Goal: Information Seeking & Learning: Find specific fact

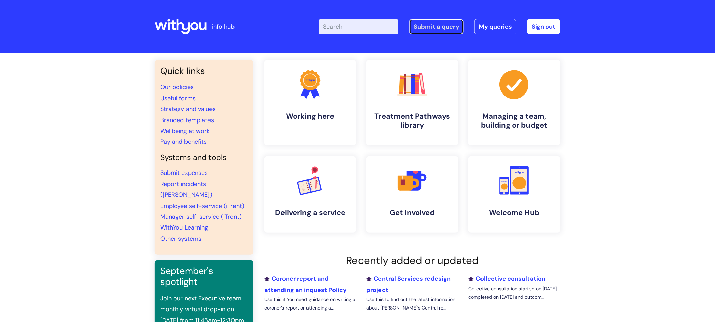
click at [445, 26] on link "Submit a query" at bounding box center [436, 27] width 54 height 16
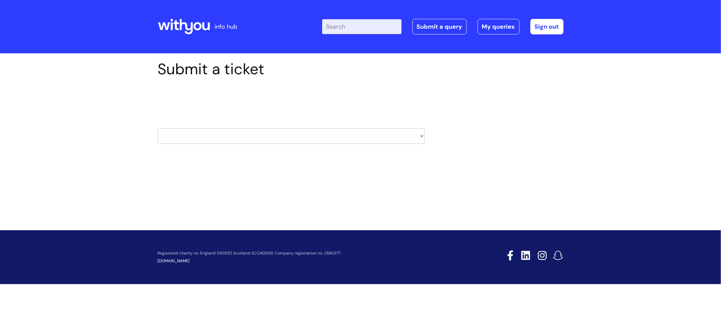
click at [302, 139] on select "HR / People IT and Support Clinical Drug Alerts Finance Accounts Data Support T…" at bounding box center [291, 136] width 267 height 16
click at [519, 124] on div "Submit a ticket Select issue type HR / People IT and Support Clinical Drug Aler…" at bounding box center [361, 112] width 416 height 105
drag, startPoint x: 481, startPoint y: 14, endPoint x: 350, endPoint y: 24, distance: 132.2
click at [350, 24] on input "Enter your search term here..." at bounding box center [361, 26] width 79 height 15
type input "HS04"
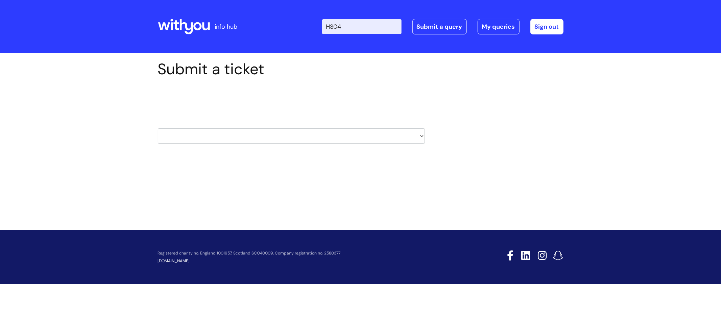
click button "Search" at bounding box center [0, 0] width 0 height 0
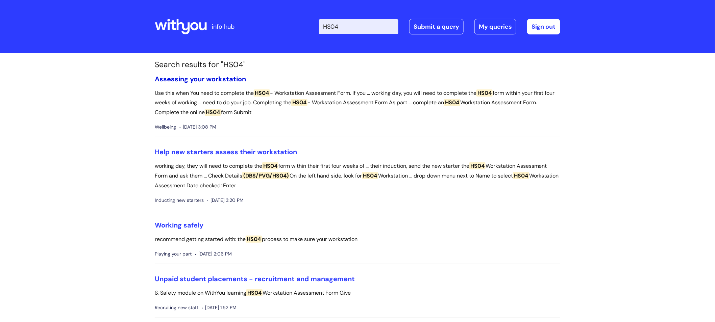
click at [225, 77] on link "Assessing your workstation" at bounding box center [200, 79] width 91 height 9
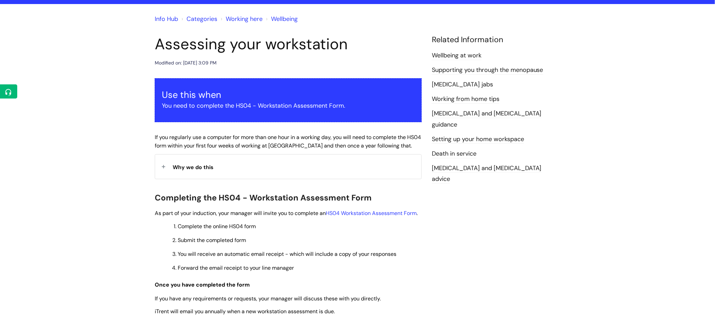
scroll to position [38, 0]
